Goal: Find specific fact: Find specific fact

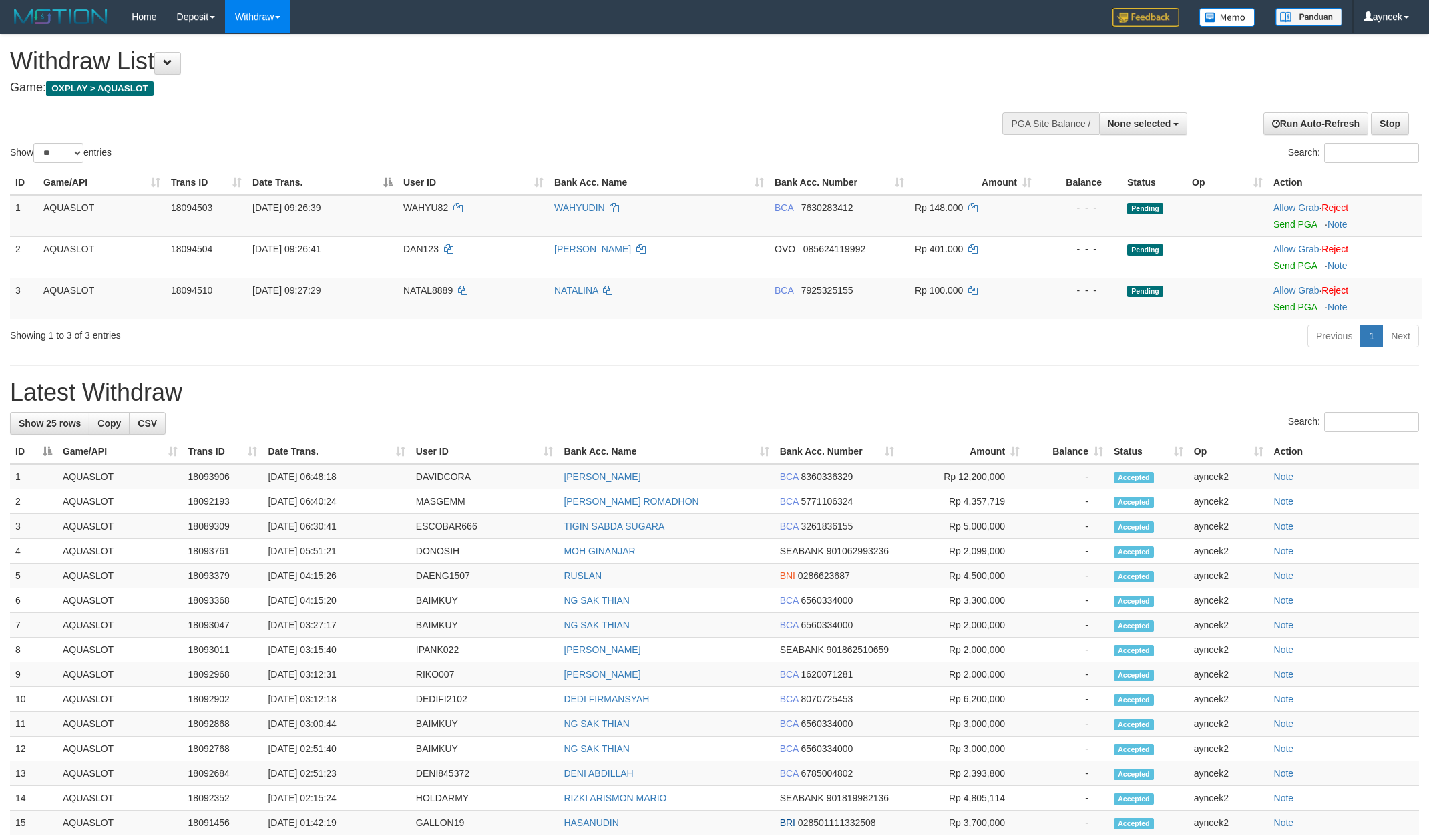
select select
select select "**"
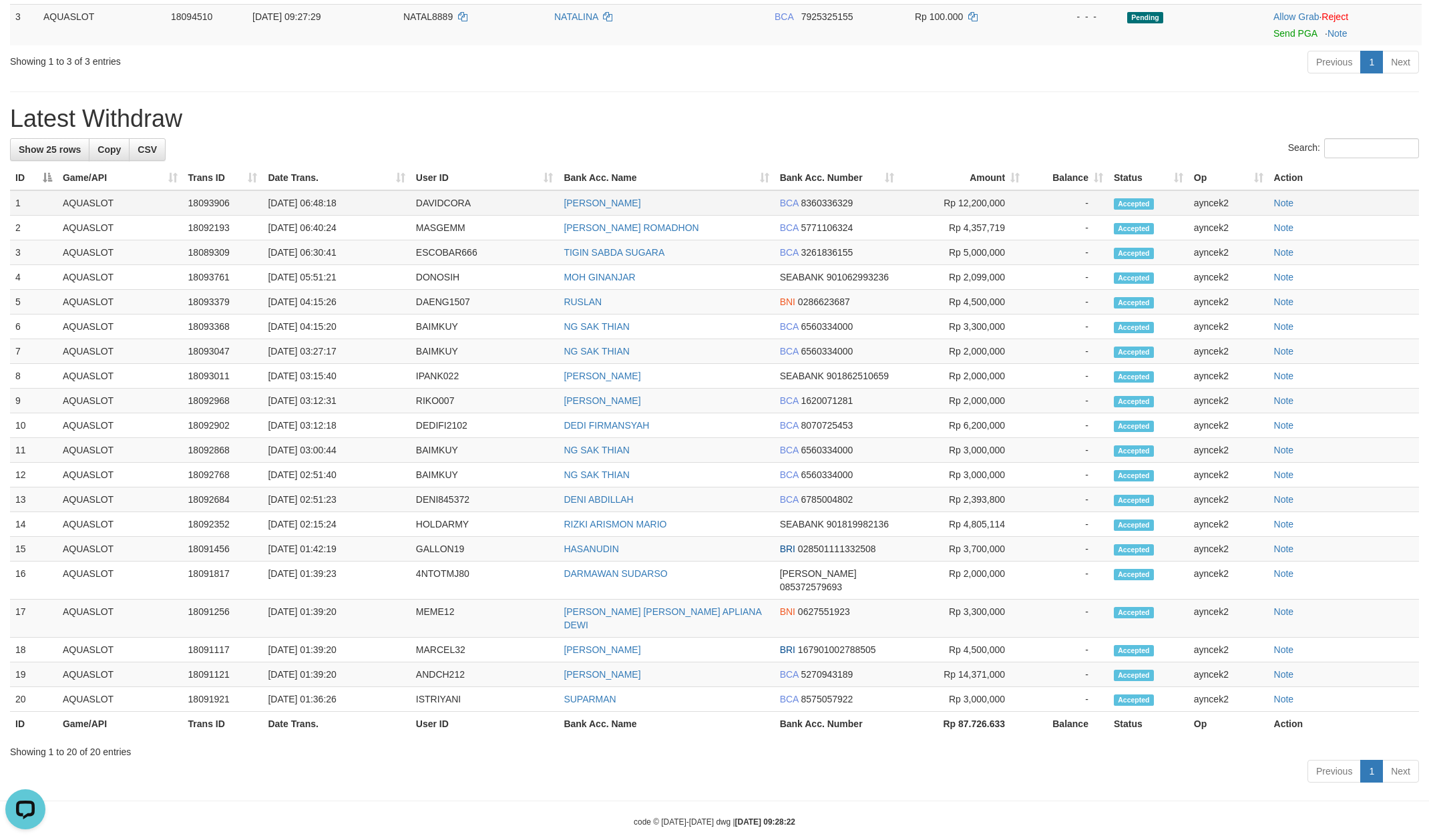
click at [435, 206] on td "DAVIDCORA" at bounding box center [484, 203] width 148 height 26
copy td "DAVIDCORA"
click at [433, 427] on td "DEDIFI2102" at bounding box center [484, 425] width 148 height 25
click at [433, 423] on td "DEDIFI2102" at bounding box center [484, 425] width 148 height 25
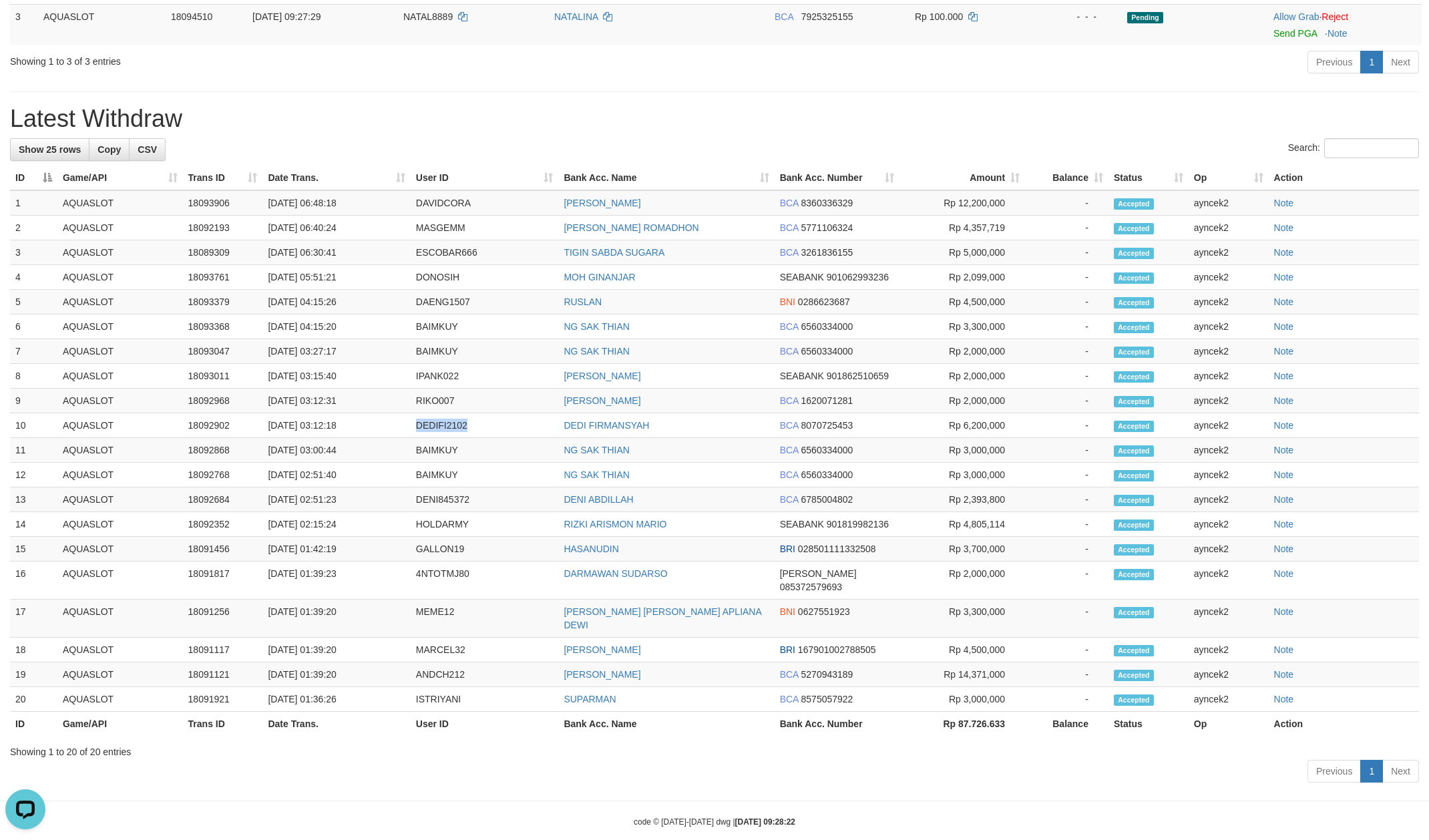
copy td "DEDIFI2102"
